Goal: Navigation & Orientation: Find specific page/section

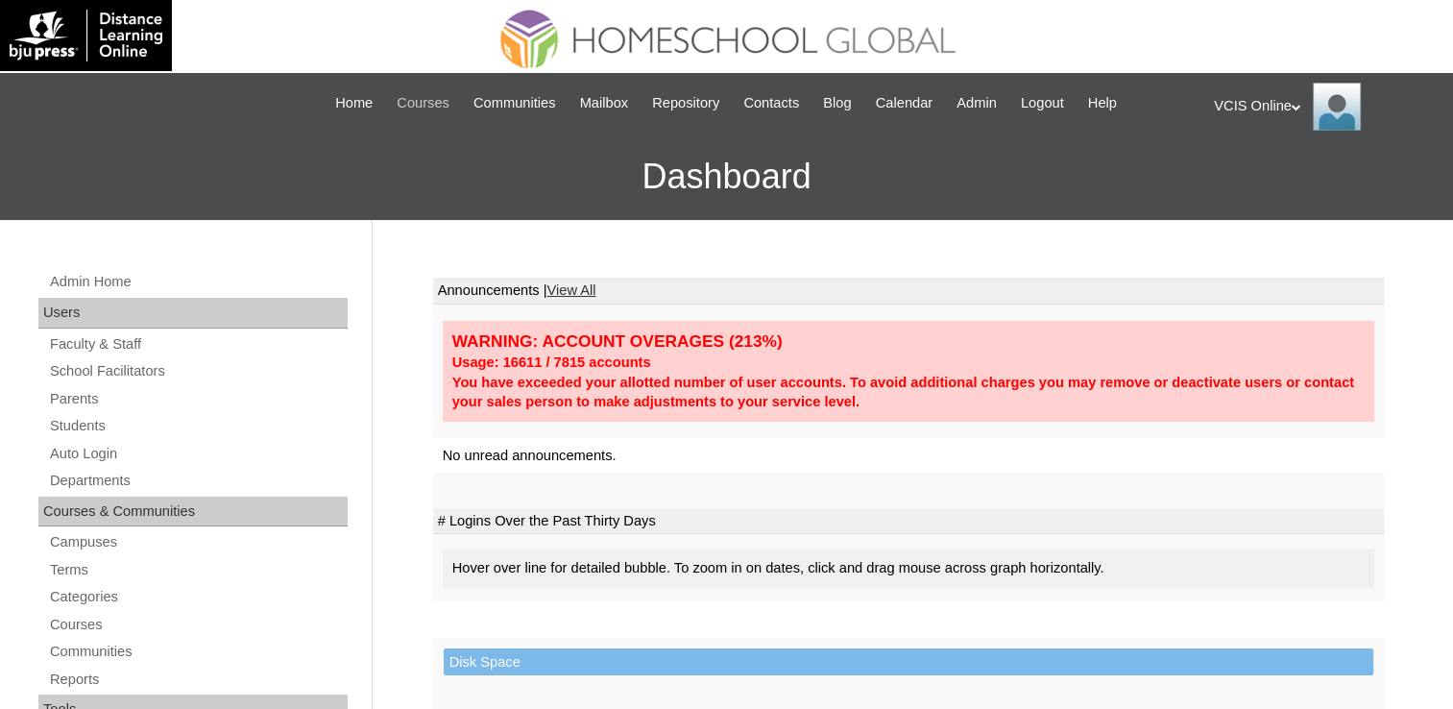
click at [428, 106] on span "Courses" at bounding box center [423, 103] width 53 height 22
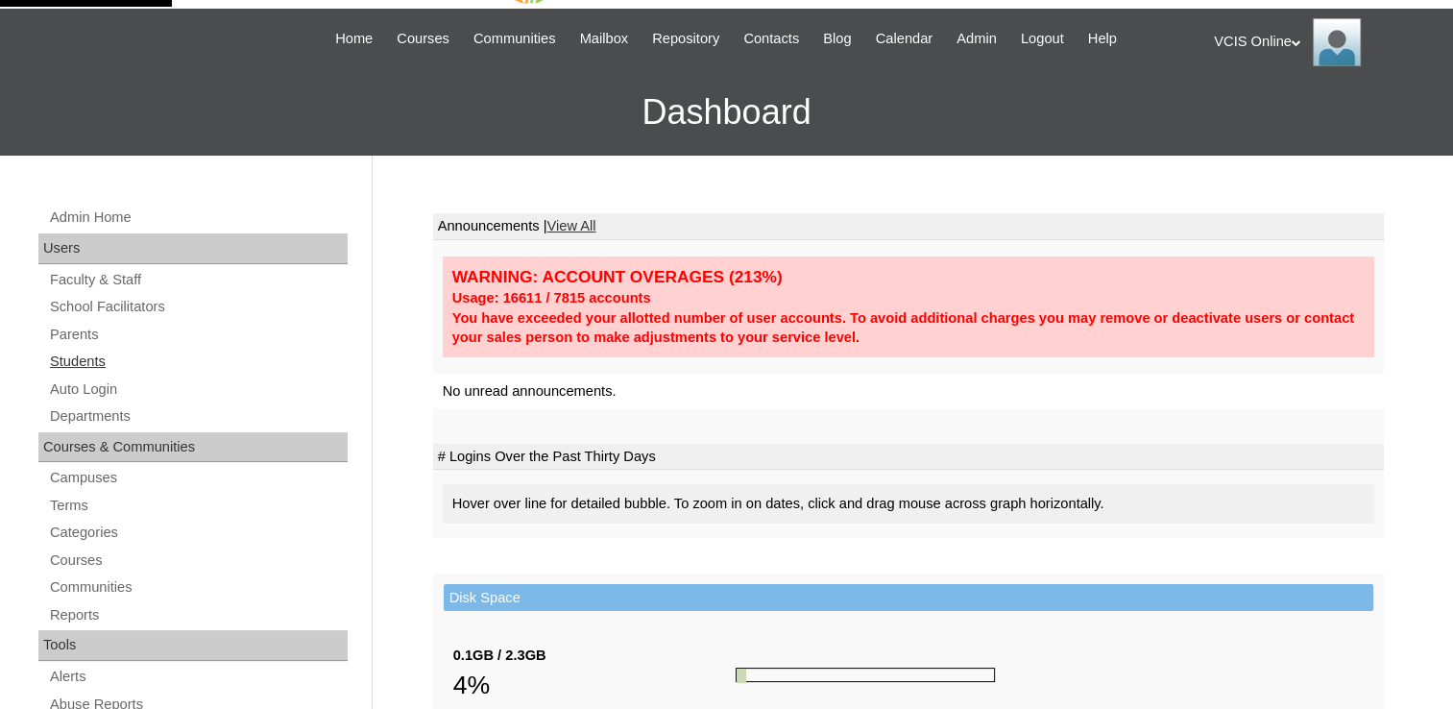
scroll to position [96, 0]
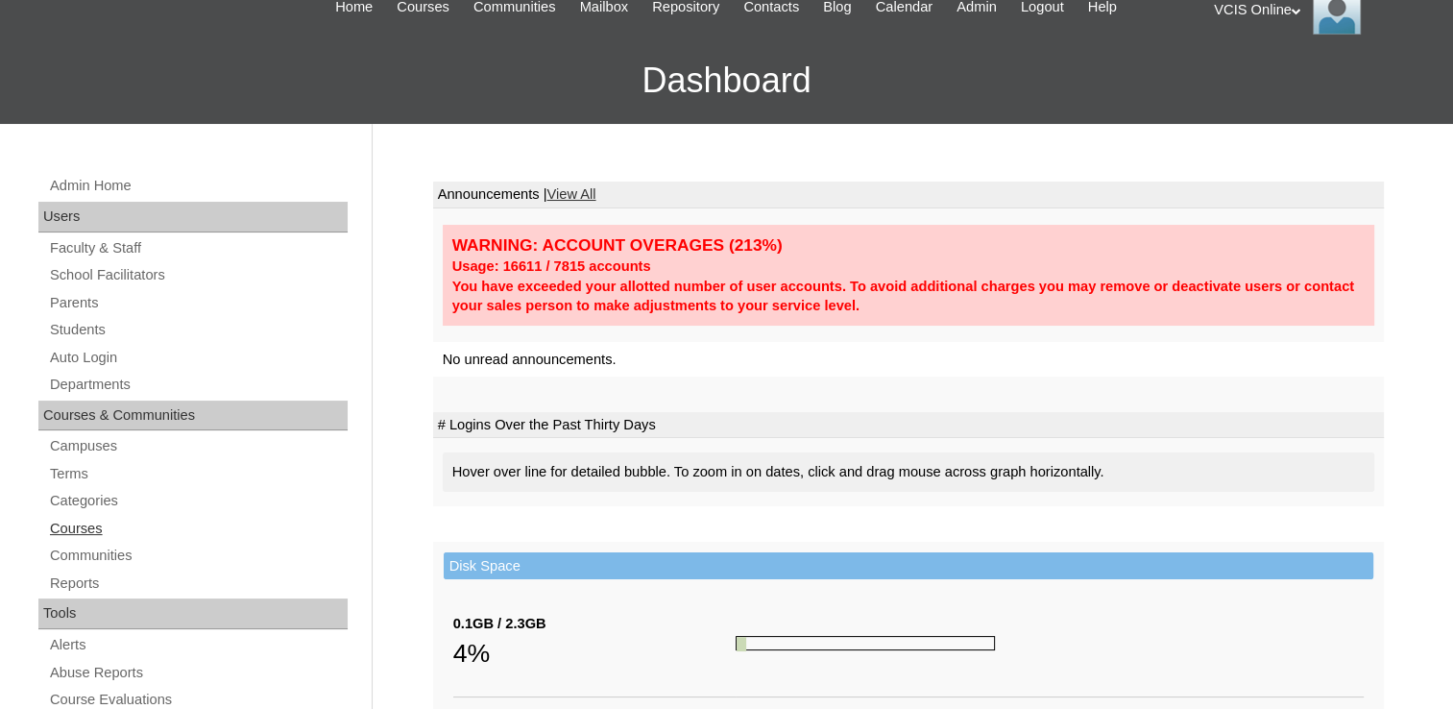
click at [85, 527] on link "Courses" at bounding box center [198, 529] width 300 height 24
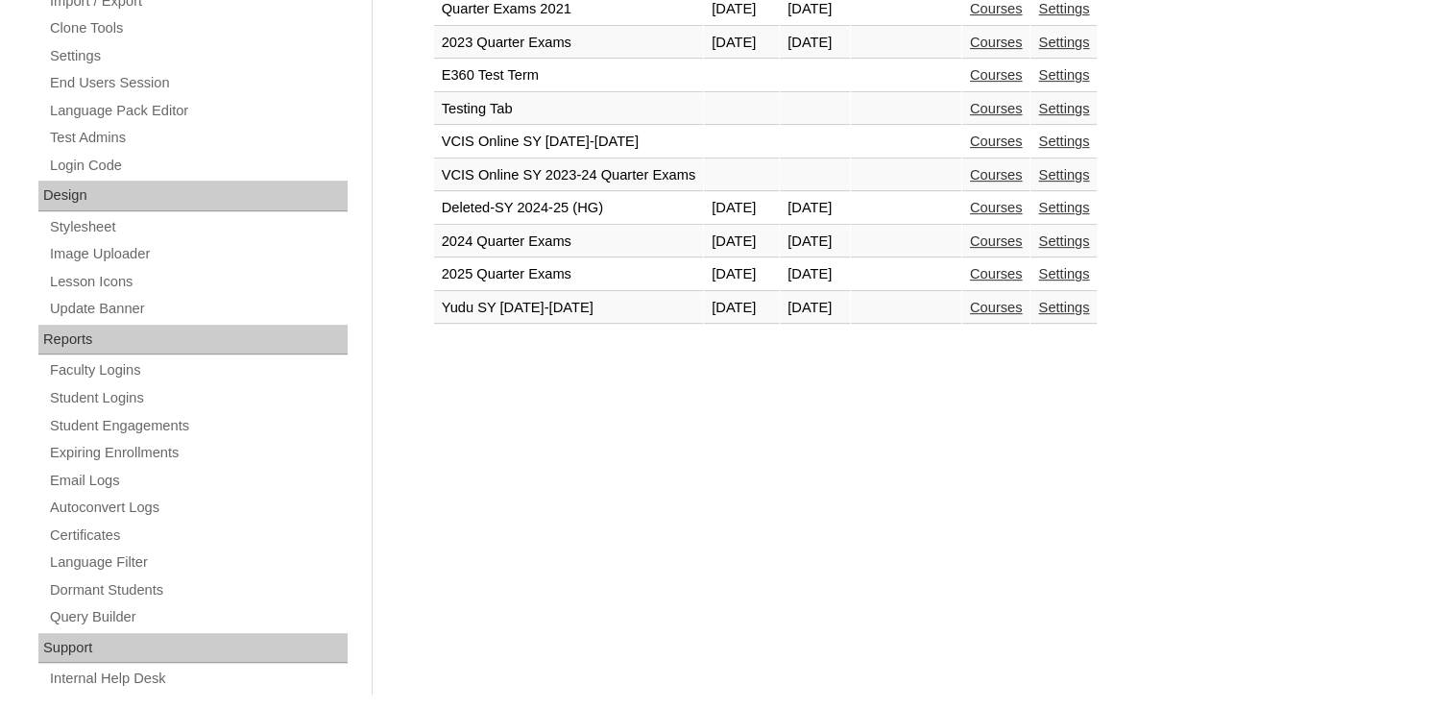
scroll to position [470, 0]
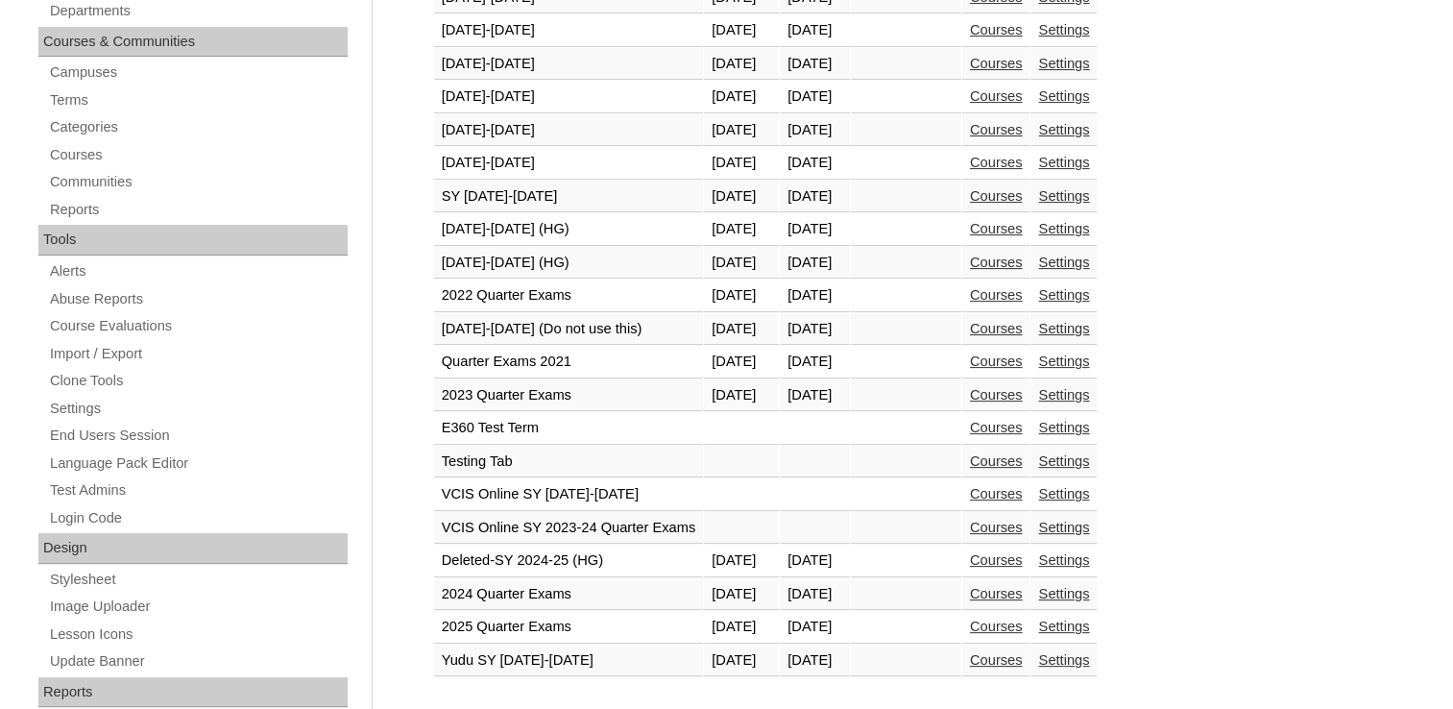
click at [521, 240] on td "2024-2025 (HG)" at bounding box center [569, 229] width 270 height 33
click at [523, 253] on td "2025-2026 (HG)" at bounding box center [569, 263] width 270 height 33
click at [1019, 263] on link "Courses" at bounding box center [996, 262] width 53 height 15
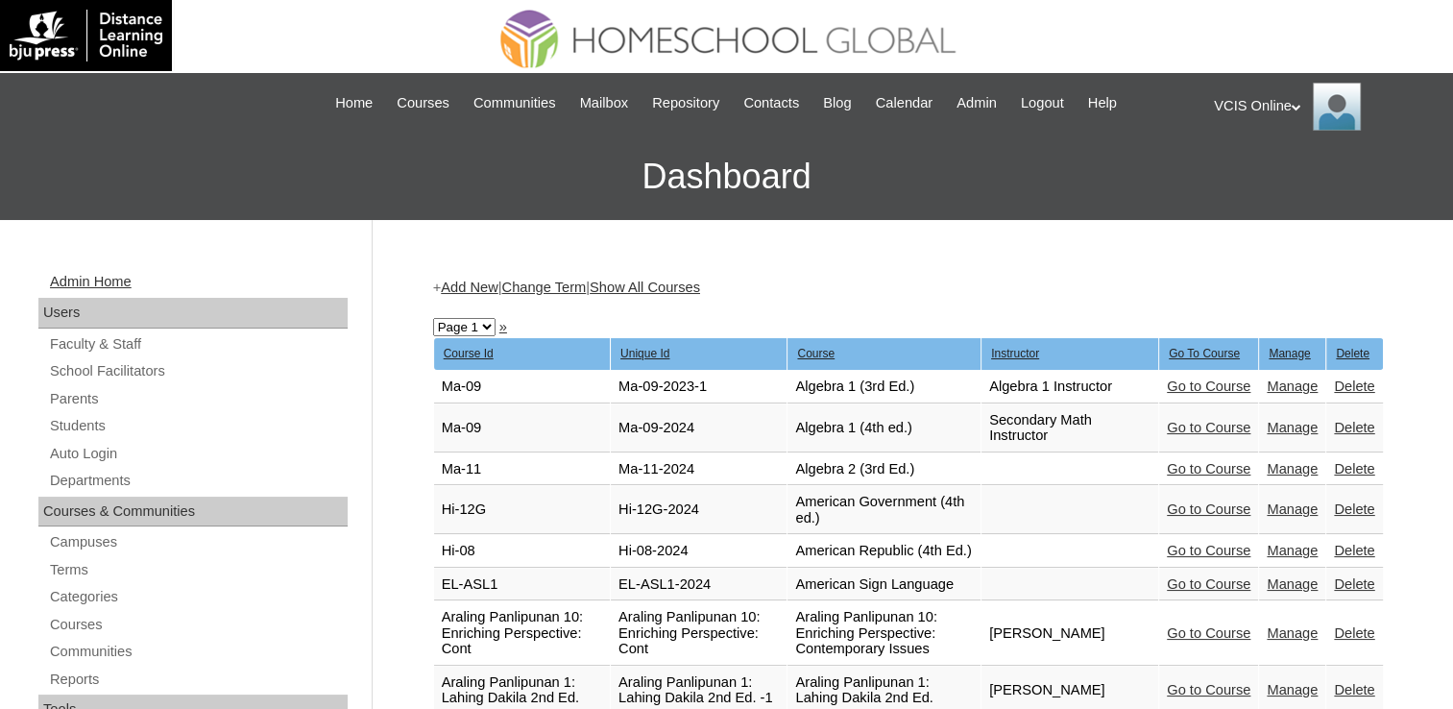
click at [115, 275] on link "Admin Home" at bounding box center [198, 282] width 300 height 24
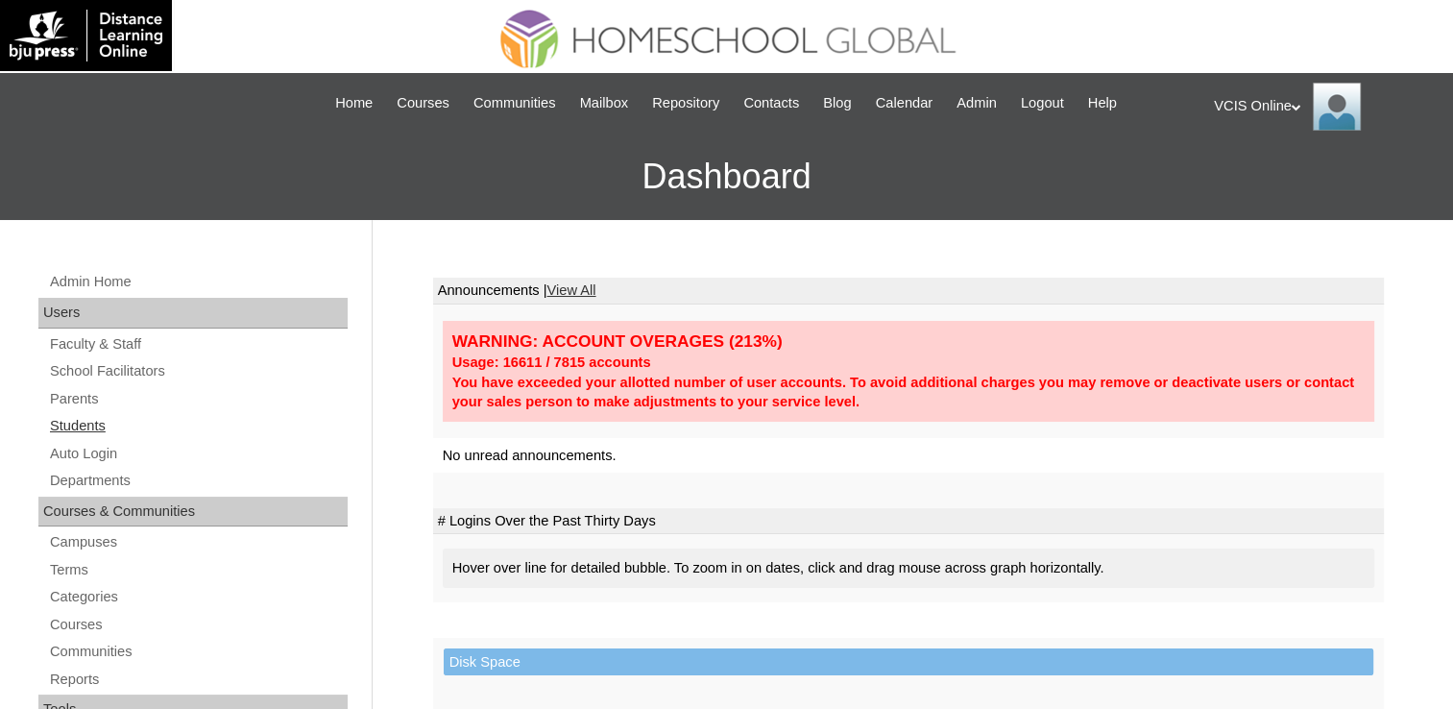
click at [99, 430] on link "Students" at bounding box center [198, 426] width 300 height 24
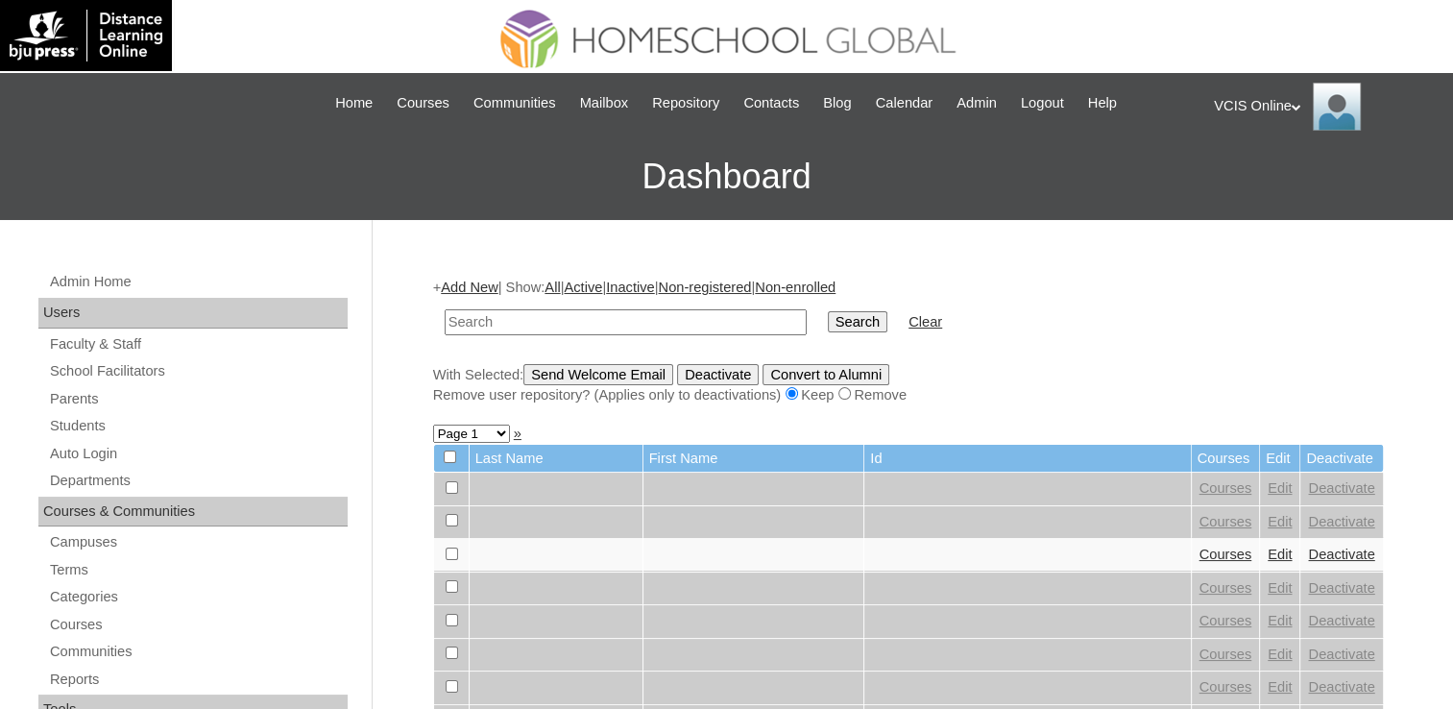
click at [1266, 101] on div "VCIS Online My Profile My Settings Logout" at bounding box center [1324, 107] width 220 height 48
click at [1256, 182] on span "Logout" at bounding box center [1249, 180] width 38 height 14
